Goal: Transaction & Acquisition: Purchase product/service

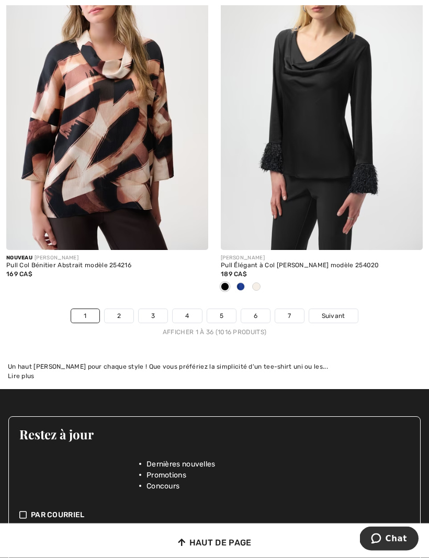
scroll to position [6265, 0]
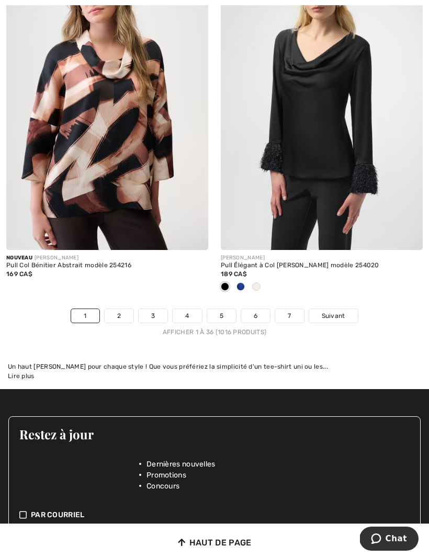
click at [121, 309] on link "2" at bounding box center [119, 316] width 29 height 14
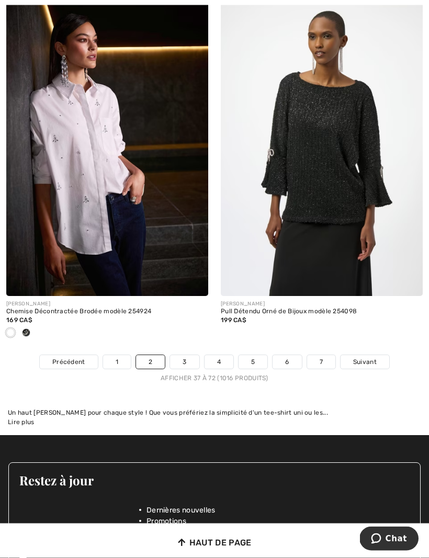
scroll to position [6324, 0]
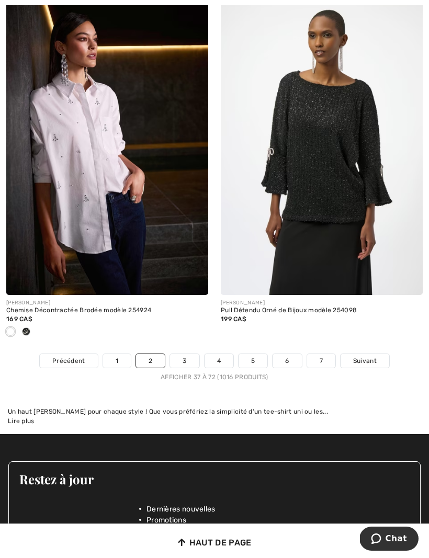
click at [191, 354] on link "3" at bounding box center [184, 361] width 29 height 14
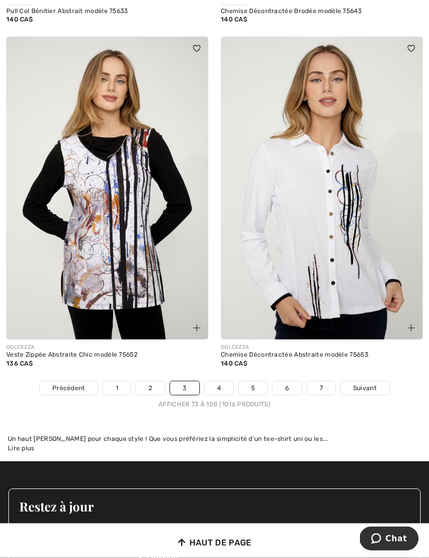
scroll to position [6107, 0]
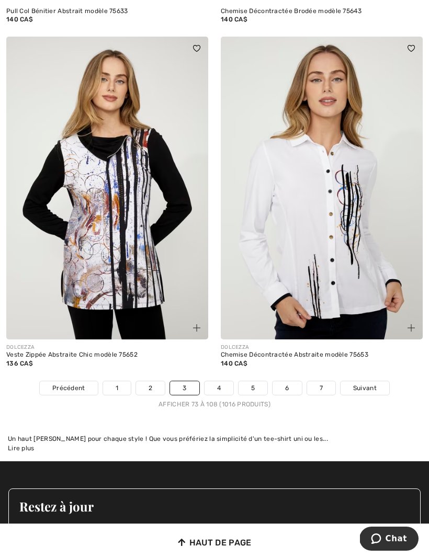
click at [221, 382] on link "4" at bounding box center [218, 388] width 29 height 14
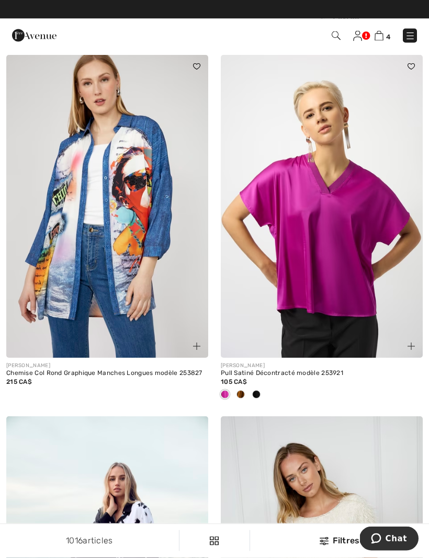
scroll to position [5143, 0]
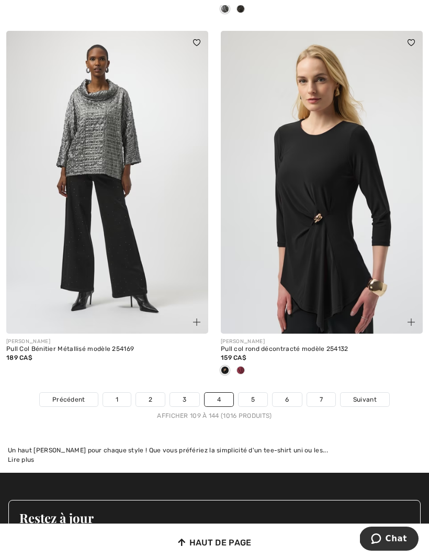
click at [241, 393] on link "5" at bounding box center [252, 400] width 29 height 14
click at [255, 393] on link "5" at bounding box center [252, 400] width 29 height 14
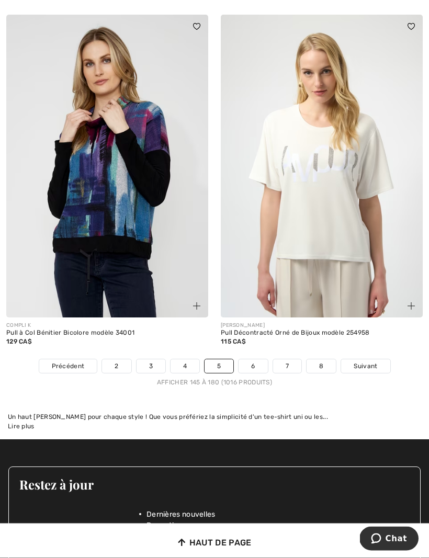
scroll to position [6267, 0]
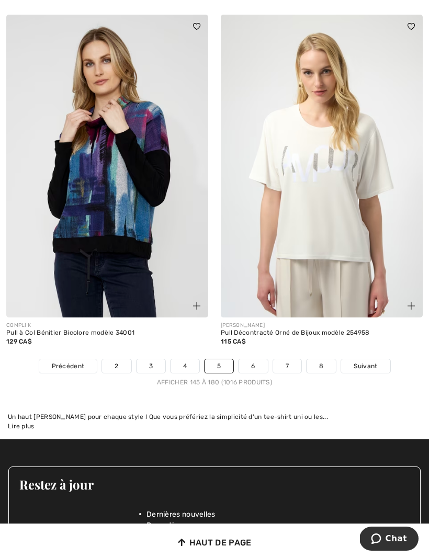
click at [259, 359] on link "6" at bounding box center [252, 366] width 29 height 14
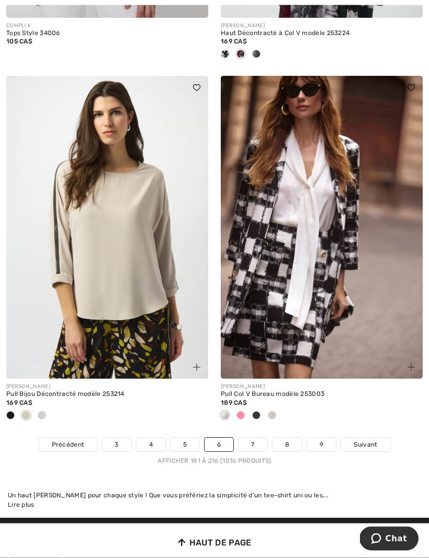
scroll to position [6119, 0]
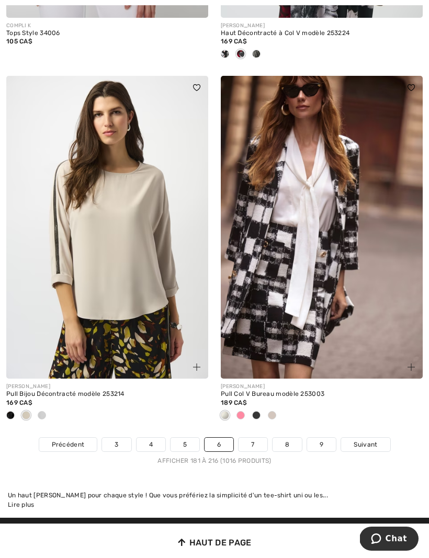
click at [256, 438] on link "7" at bounding box center [252, 445] width 28 height 14
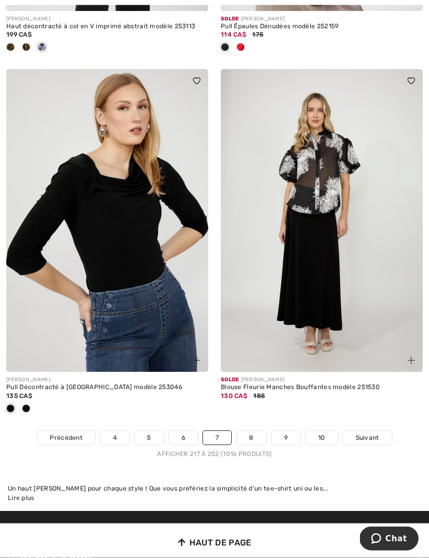
scroll to position [6195, 0]
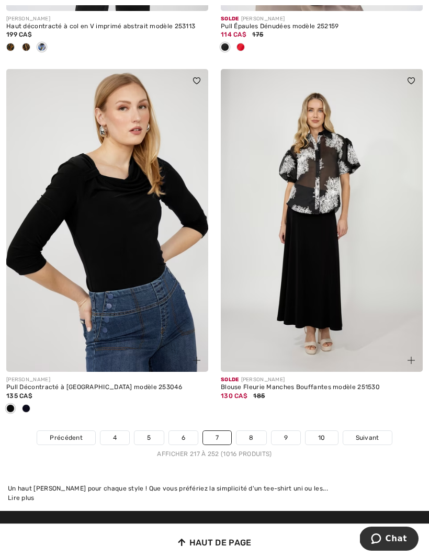
click at [258, 431] on link "8" at bounding box center [250, 438] width 29 height 14
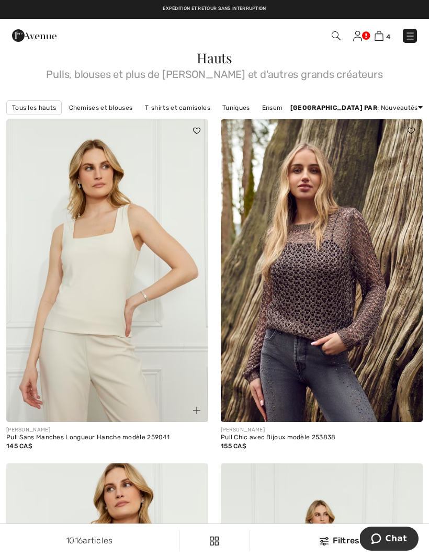
click at [368, 310] on img at bounding box center [322, 270] width 202 height 303
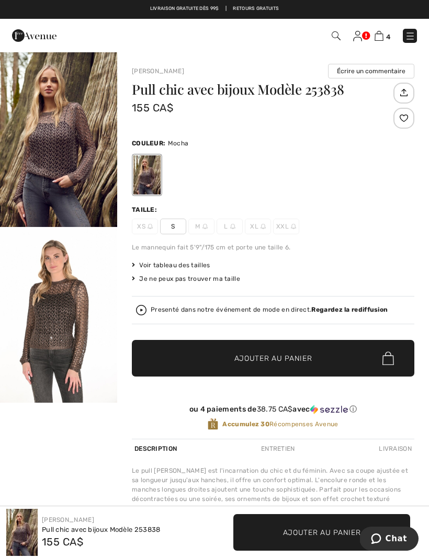
click at [205, 279] on div "Je ne peux pas trouver ma taille" at bounding box center [273, 278] width 282 height 9
click at [220, 262] on div "Voir tableau des tailles" at bounding box center [273, 264] width 282 height 9
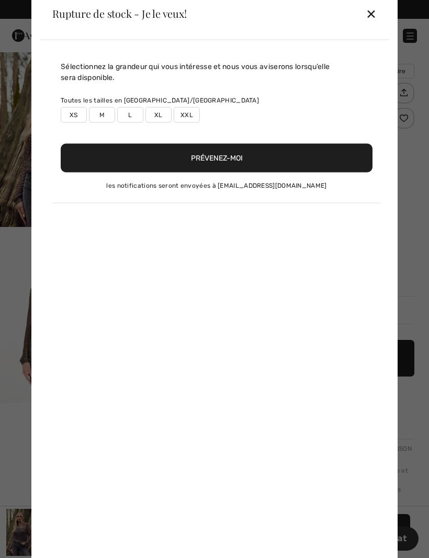
click at [168, 269] on div "Sélectionnez la grandeur qui vous intéresse et nous vous aviserons lorsqu’elle …" at bounding box center [214, 303] width 349 height 526
click at [104, 117] on label "M" at bounding box center [102, 115] width 26 height 16
type input "true"
click at [243, 164] on button "Prévenez-moi" at bounding box center [217, 157] width 312 height 29
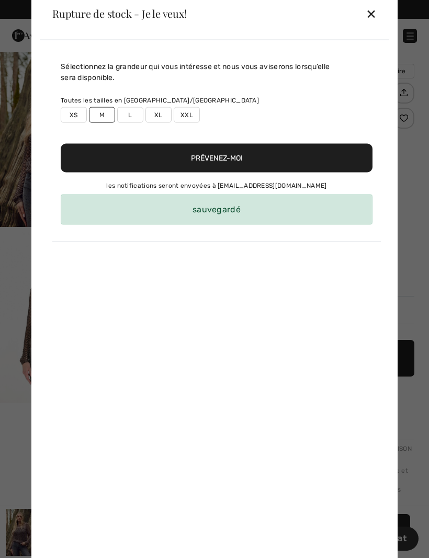
click at [242, 211] on div "sauvegardé" at bounding box center [217, 209] width 312 height 30
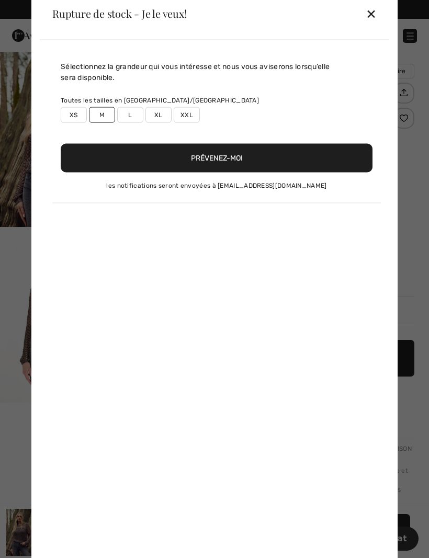
click at [225, 210] on div "Sélectionnez la grandeur qui vous intéresse et nous vous aviserons lorsqu’elle …" at bounding box center [214, 303] width 349 height 526
click at [370, 20] on div "✕" at bounding box center [370, 14] width 11 height 22
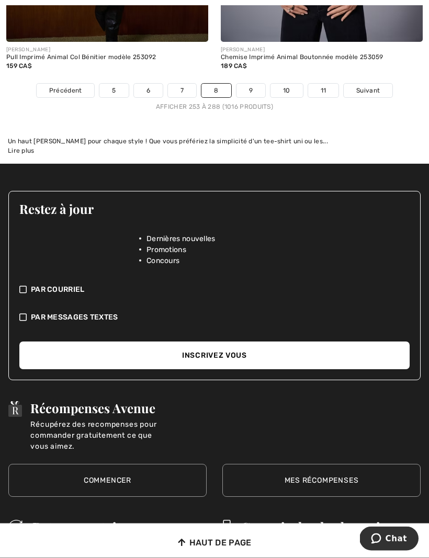
scroll to position [6439, 0]
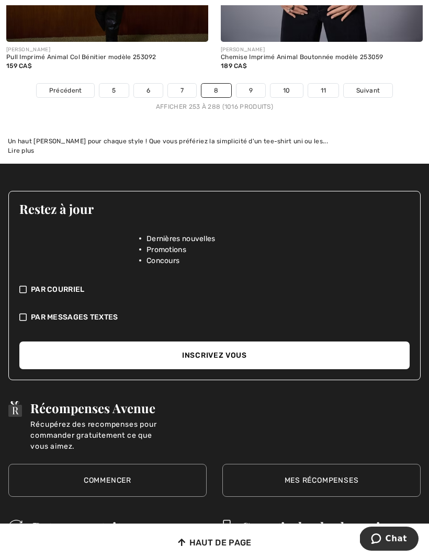
click at [370, 86] on span "Suivant" at bounding box center [368, 90] width 24 height 9
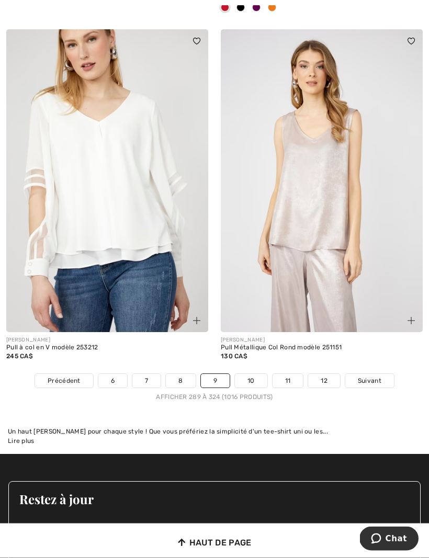
scroll to position [6156, 0]
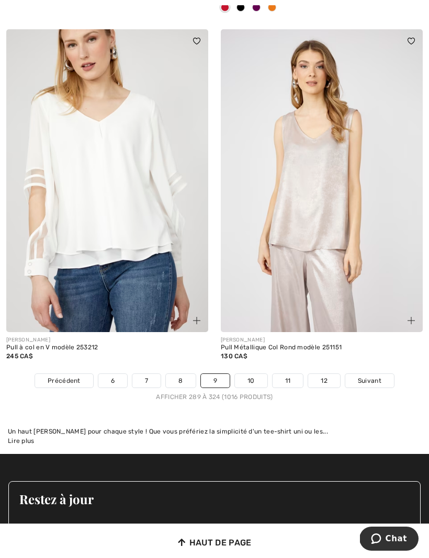
click at [265, 374] on link "10" at bounding box center [251, 381] width 32 height 14
click at [259, 374] on link "10" at bounding box center [251, 381] width 32 height 14
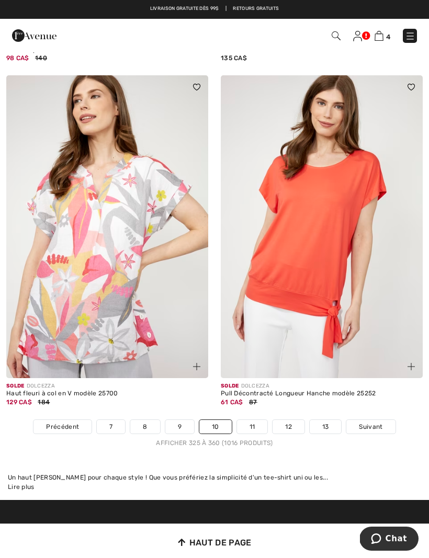
scroll to position [6117, 0]
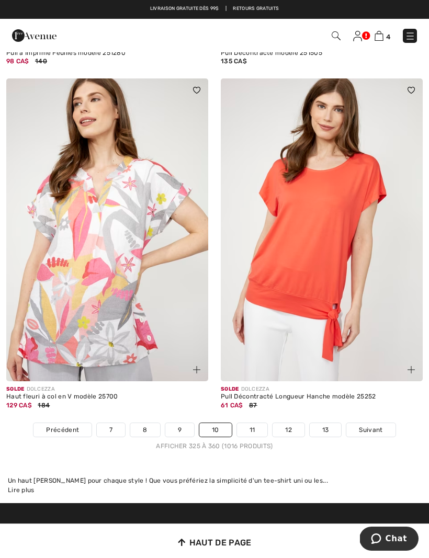
click at [255, 426] on link "11" at bounding box center [252, 430] width 31 height 14
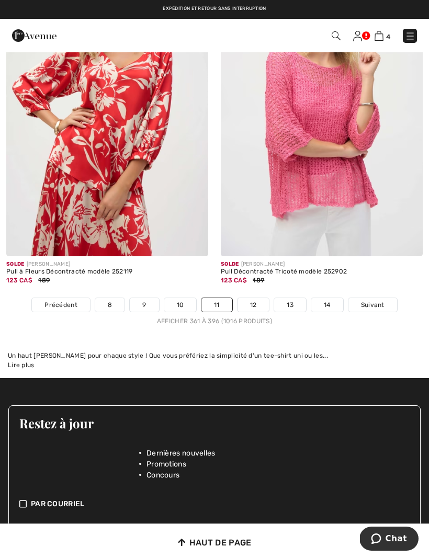
scroll to position [6256, 0]
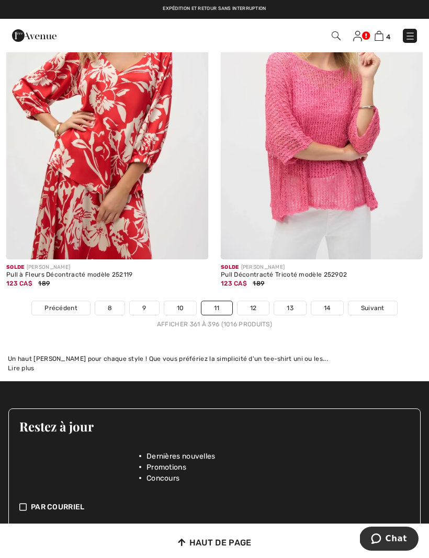
click at [382, 301] on link "Suivant" at bounding box center [372, 308] width 49 height 14
